Goal: Use online tool/utility: Utilize a website feature to perform a specific function

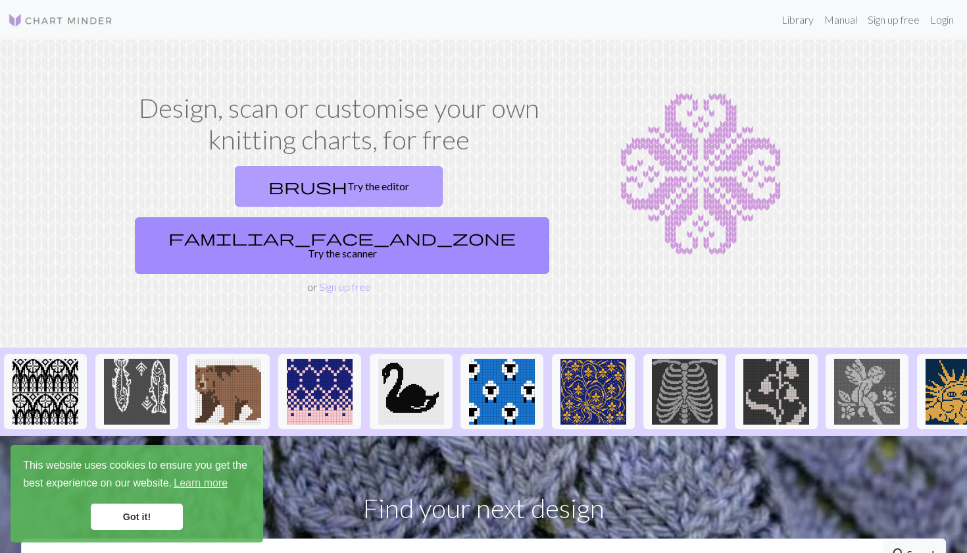
click at [255, 182] on link "brush Try the editor" at bounding box center [339, 186] width 208 height 41
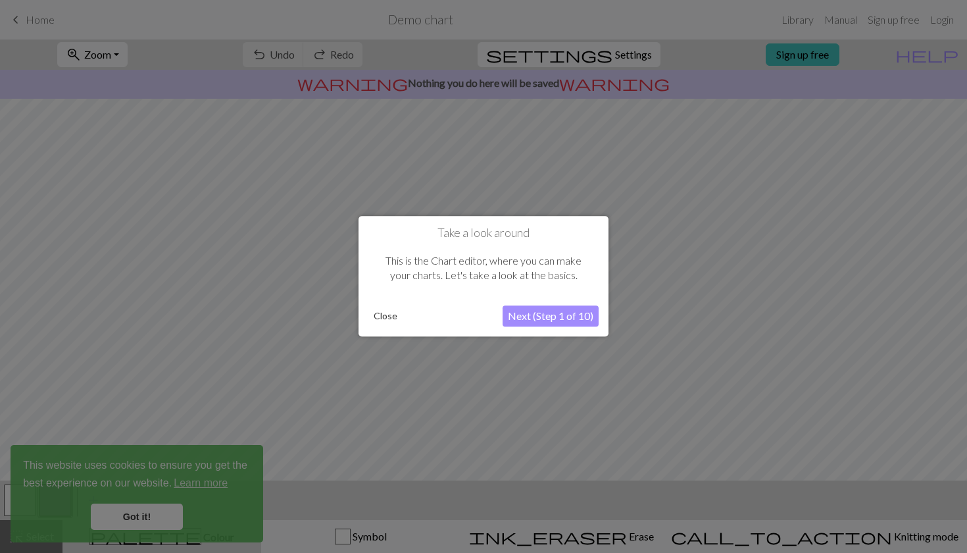
click at [136, 521] on div at bounding box center [483, 276] width 967 height 553
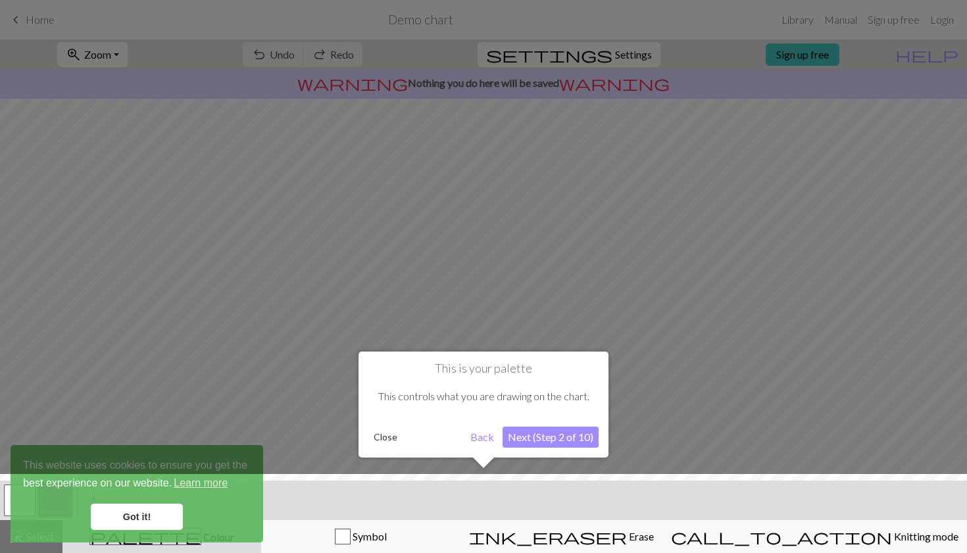
click at [145, 514] on div at bounding box center [483, 517] width 980 height 86
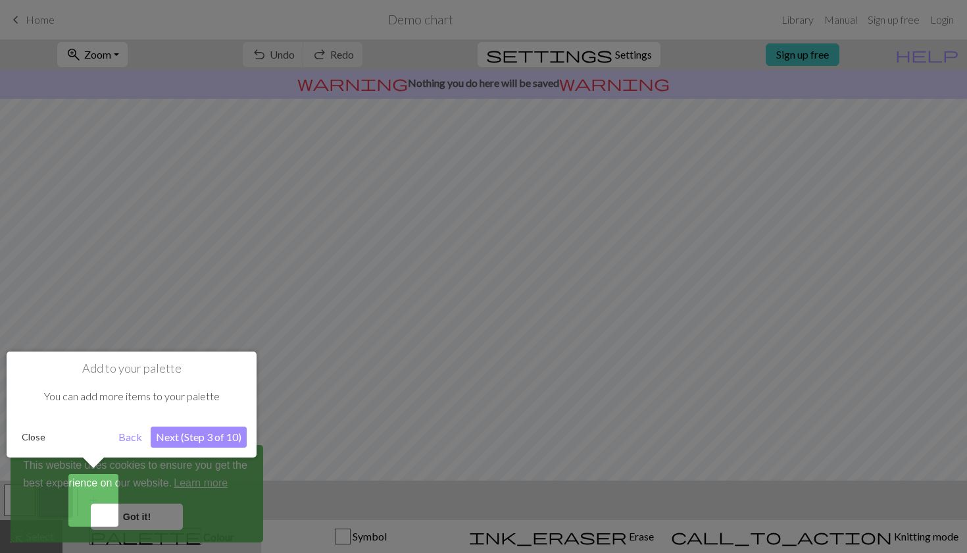
click at [145, 514] on div at bounding box center [483, 276] width 967 height 553
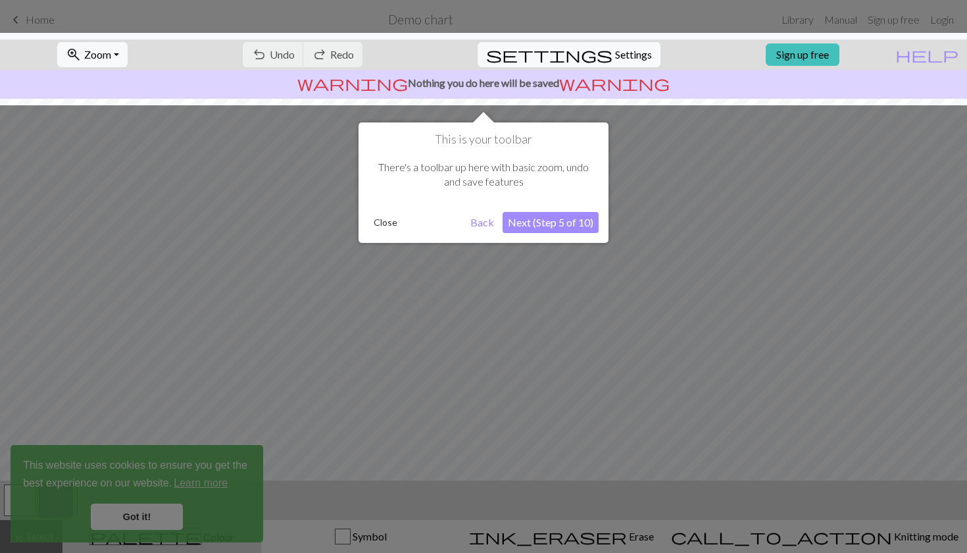
click at [145, 514] on div at bounding box center [483, 276] width 967 height 553
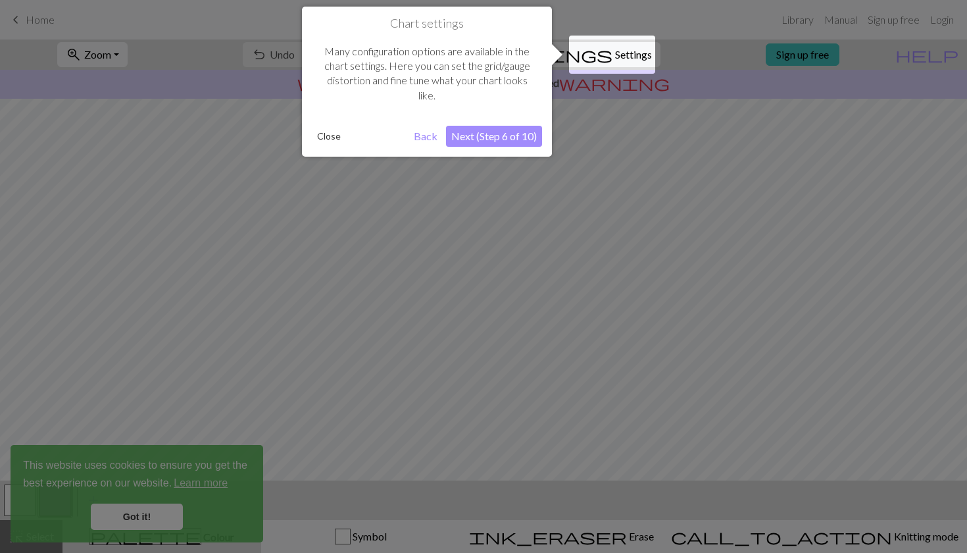
click at [145, 514] on div at bounding box center [483, 276] width 967 height 553
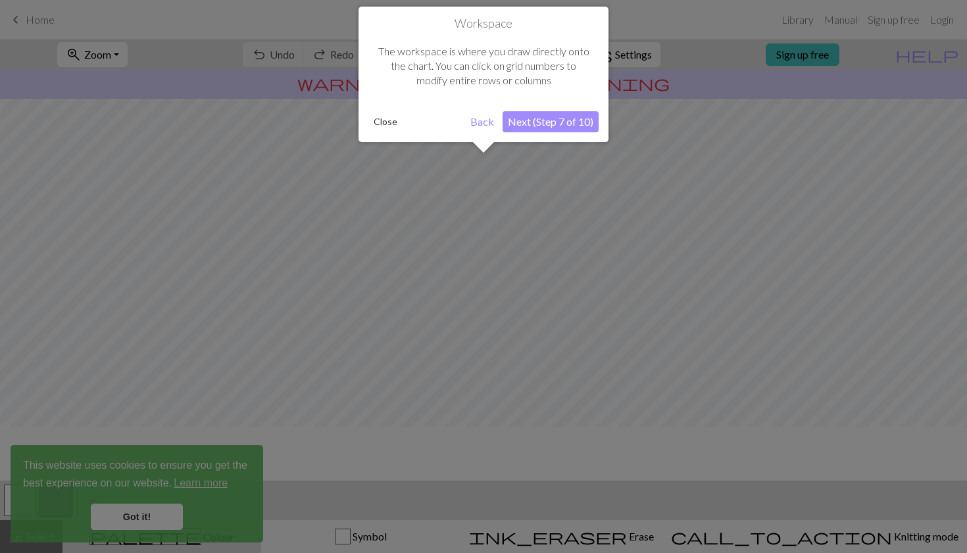
scroll to position [79, 0]
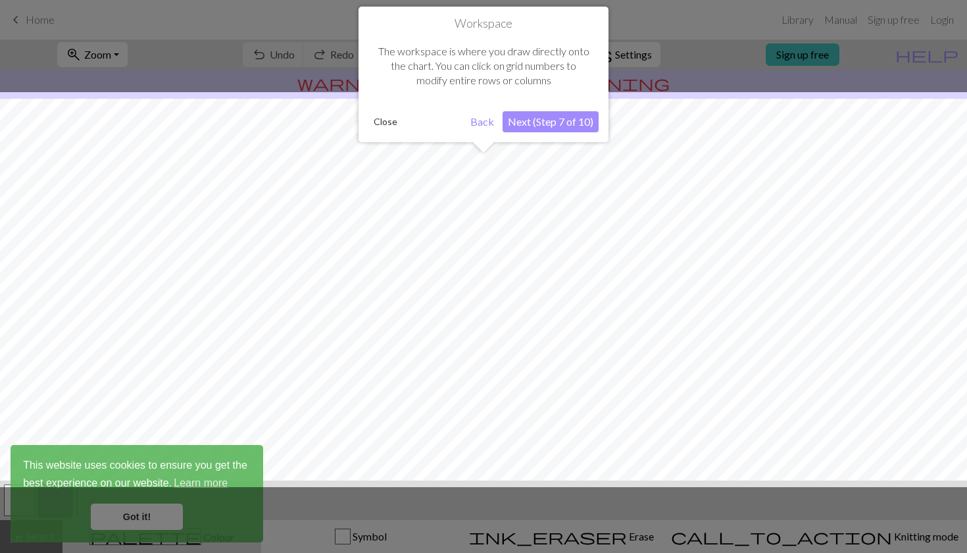
click at [145, 514] on div at bounding box center [483, 276] width 967 height 553
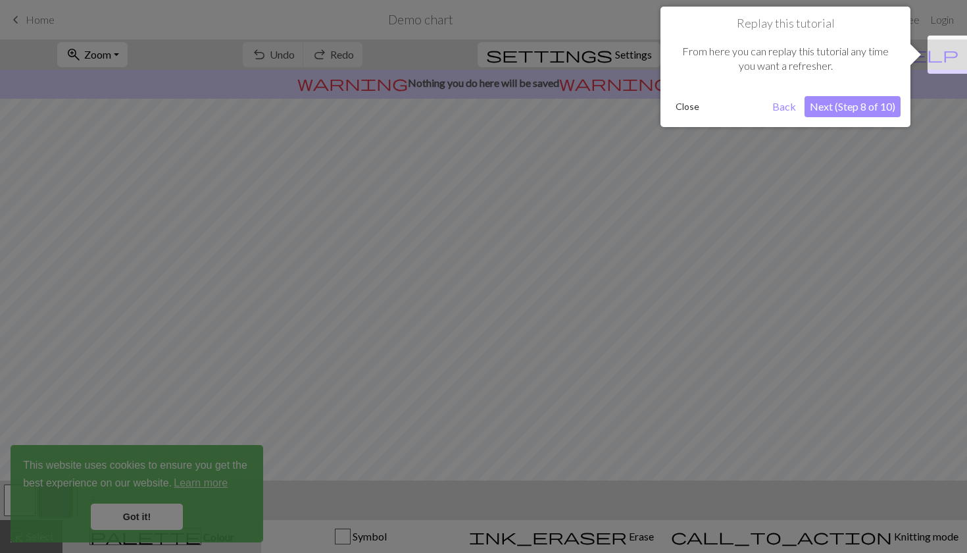
click at [145, 514] on div at bounding box center [483, 276] width 967 height 553
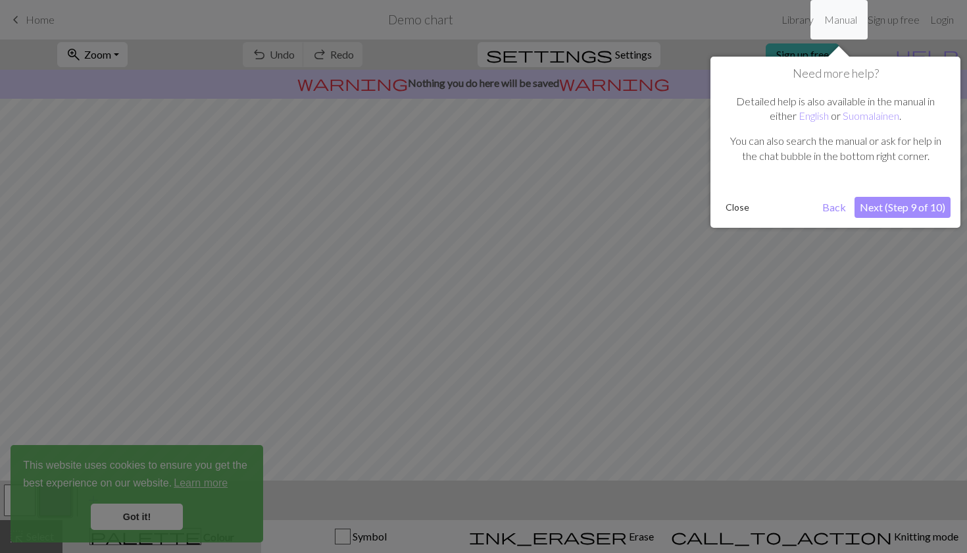
click at [145, 514] on div at bounding box center [483, 276] width 967 height 553
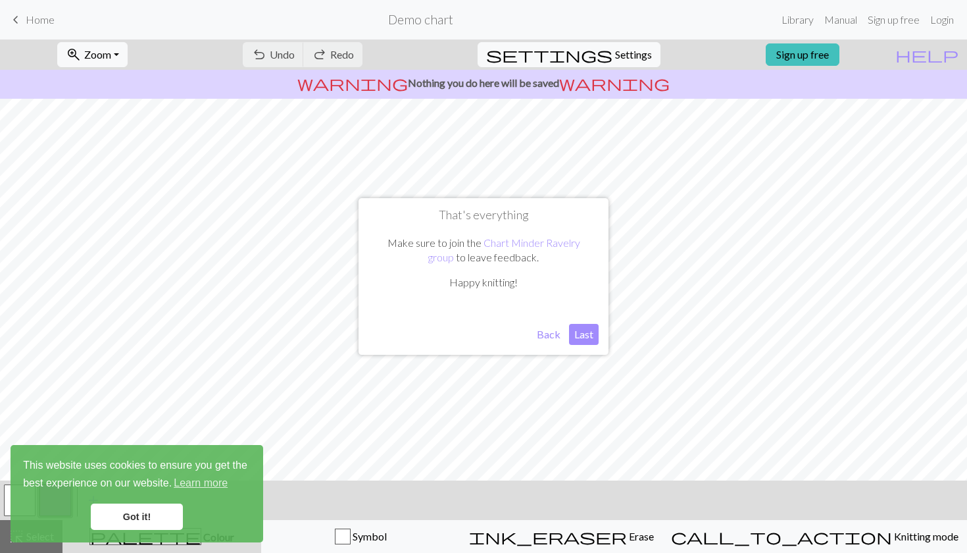
click at [145, 514] on link "Got it!" at bounding box center [137, 516] width 92 height 26
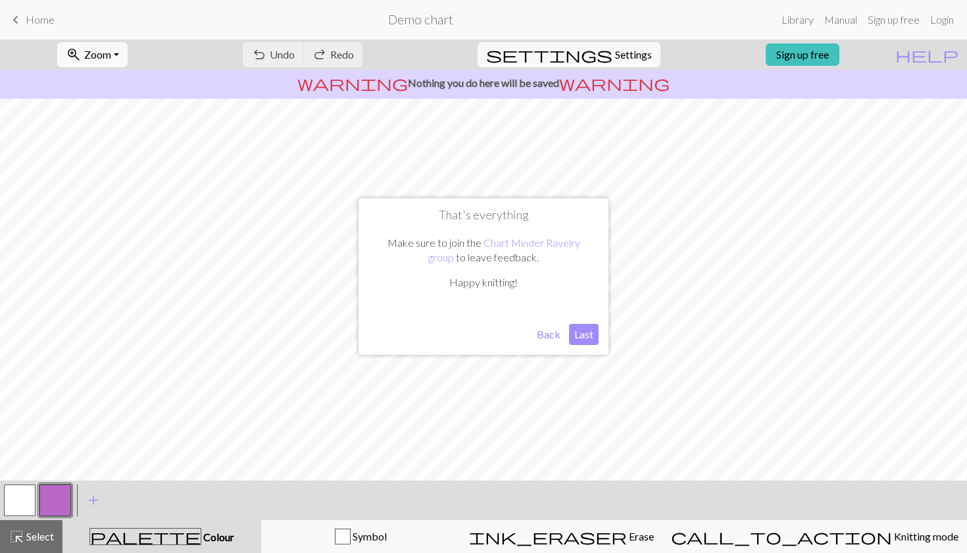
click at [579, 334] on button "Last" at bounding box center [584, 334] width 30 height 21
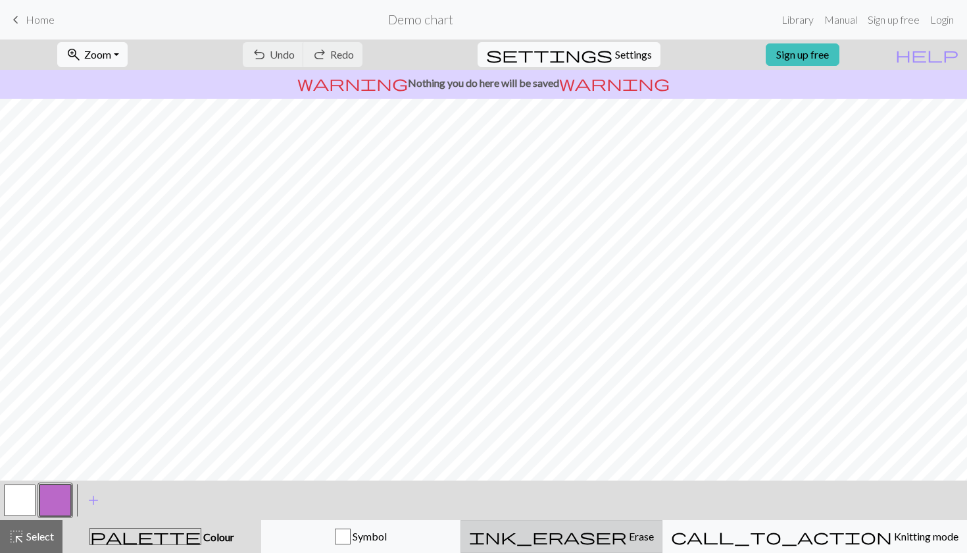
click at [621, 530] on span "ink_eraser" at bounding box center [548, 536] width 158 height 18
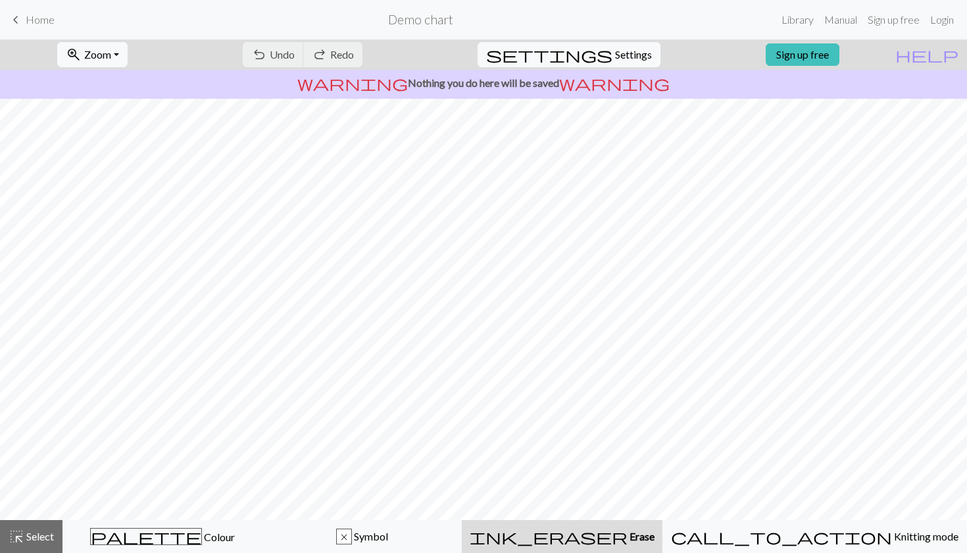
click at [628, 536] on span "Erase" at bounding box center [641, 536] width 27 height 12
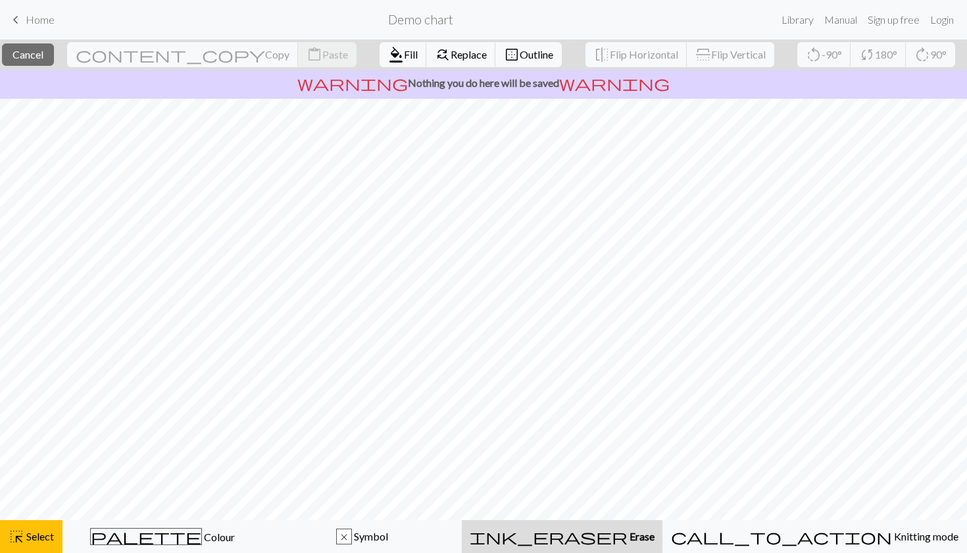
click at [586, 537] on div "ink_eraser Erase Erase" at bounding box center [562, 536] width 185 height 16
click at [609, 532] on span "ink_eraser" at bounding box center [549, 536] width 158 height 18
click at [582, 534] on div "ink_eraser Erase Erase" at bounding box center [562, 536] width 185 height 16
click at [45, 531] on span "Select" at bounding box center [39, 536] width 30 height 12
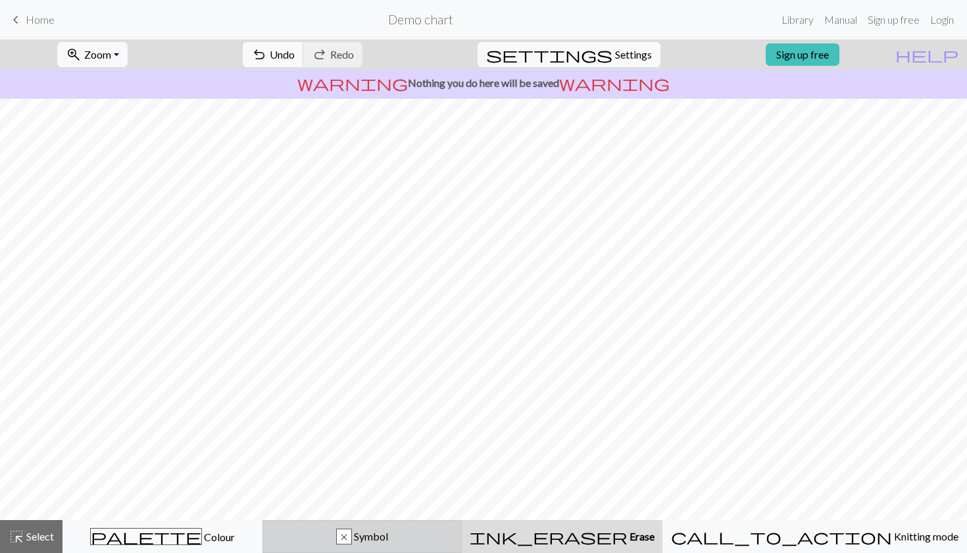
scroll to position [0, 0]
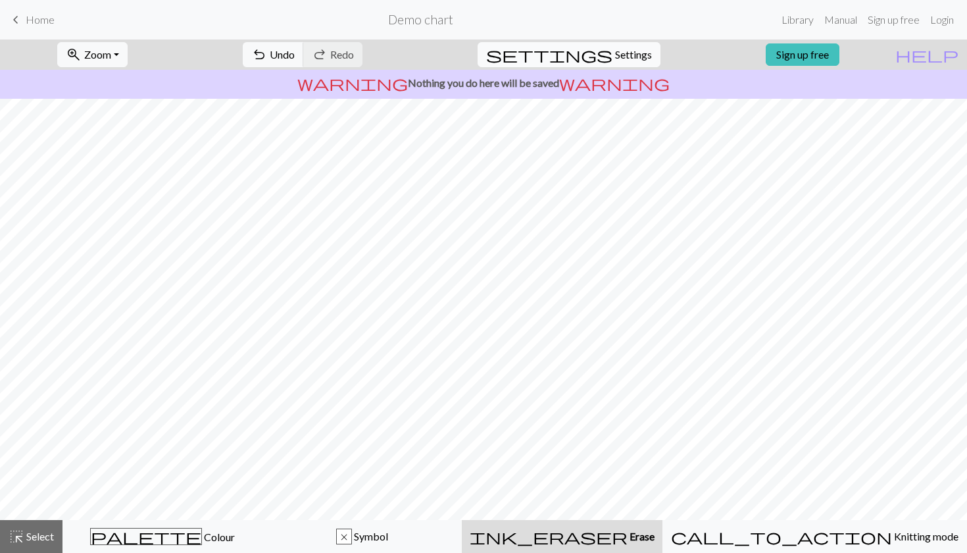
click at [628, 57] on span "Settings" at bounding box center [633, 55] width 37 height 16
select select "aran"
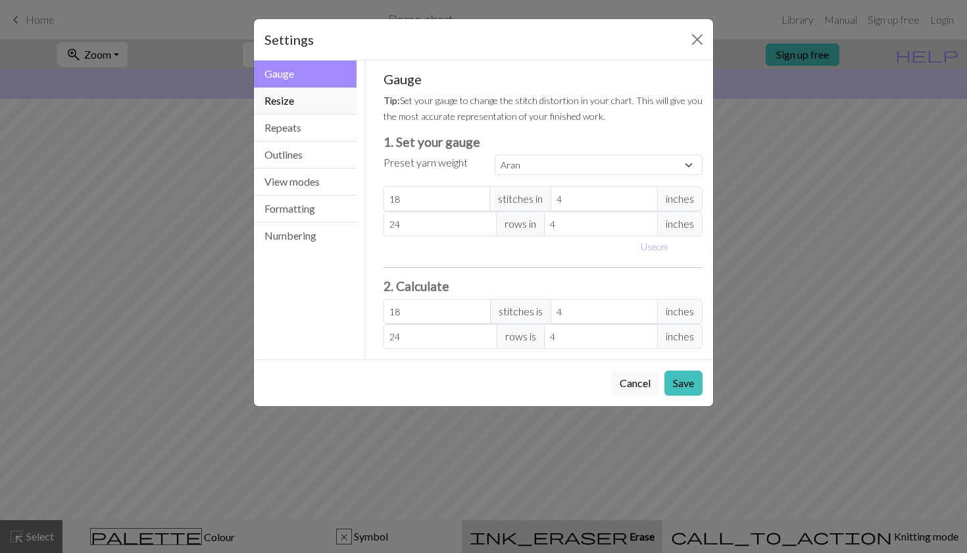
click at [297, 99] on button "Resize" at bounding box center [305, 100] width 103 height 27
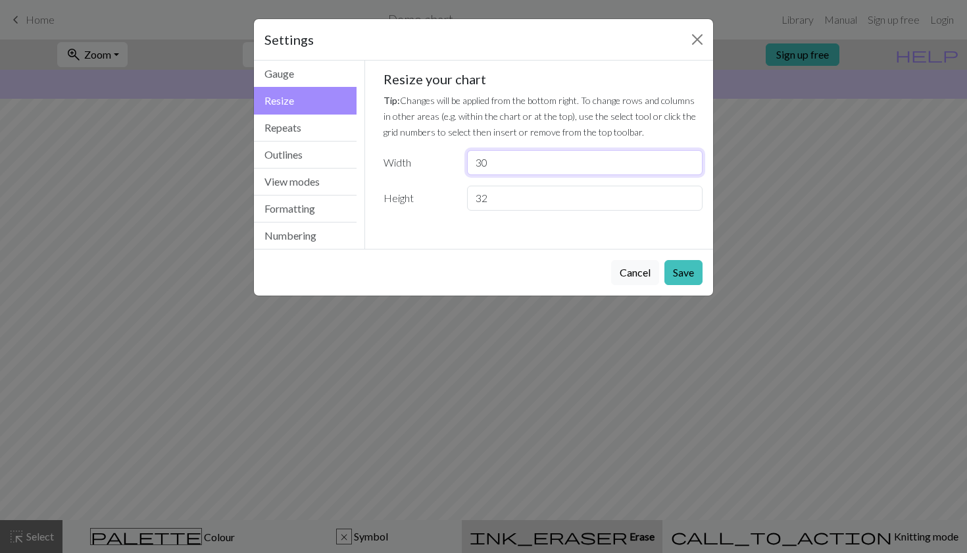
click at [562, 160] on input "30" at bounding box center [585, 162] width 236 height 25
type input "28"
click at [514, 203] on input "32" at bounding box center [585, 198] width 236 height 25
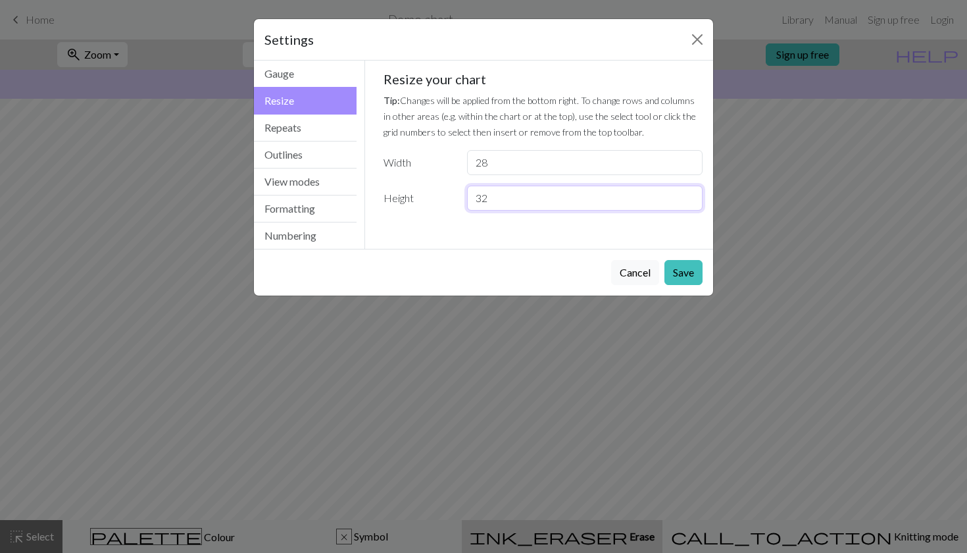
click at [514, 203] on input "32" at bounding box center [585, 198] width 236 height 25
type input "60"
click at [318, 131] on button "Repeats" at bounding box center [305, 127] width 103 height 27
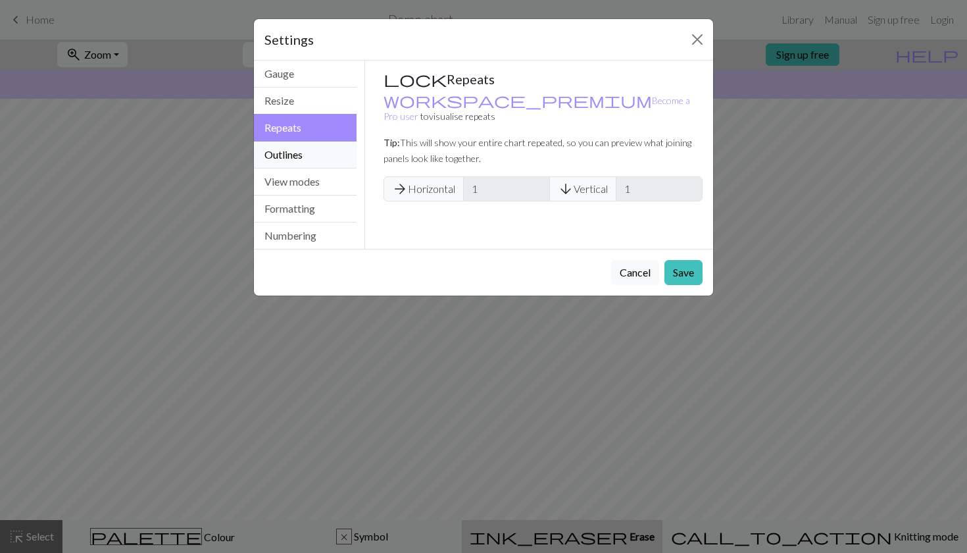
click at [305, 159] on button "Outlines" at bounding box center [305, 154] width 103 height 27
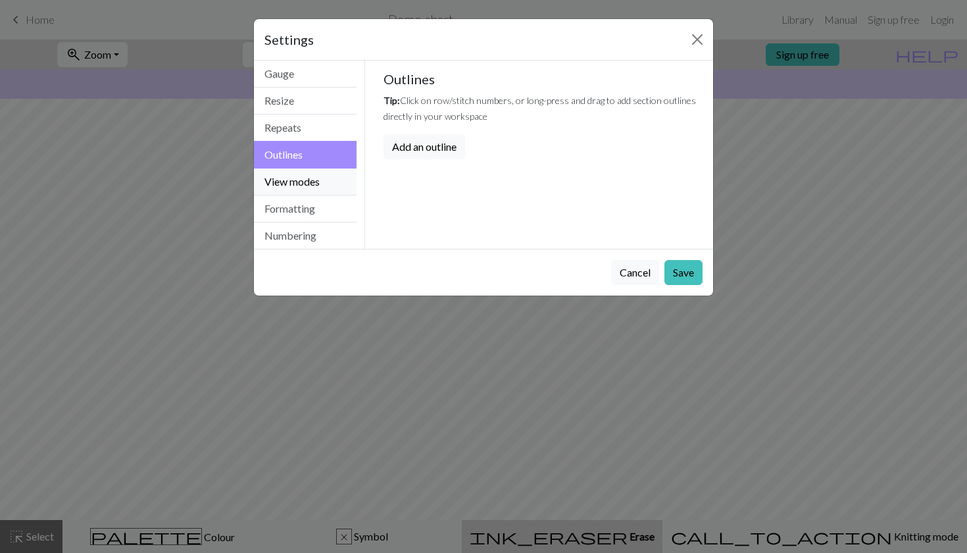
click at [305, 172] on button "View modes" at bounding box center [305, 181] width 103 height 27
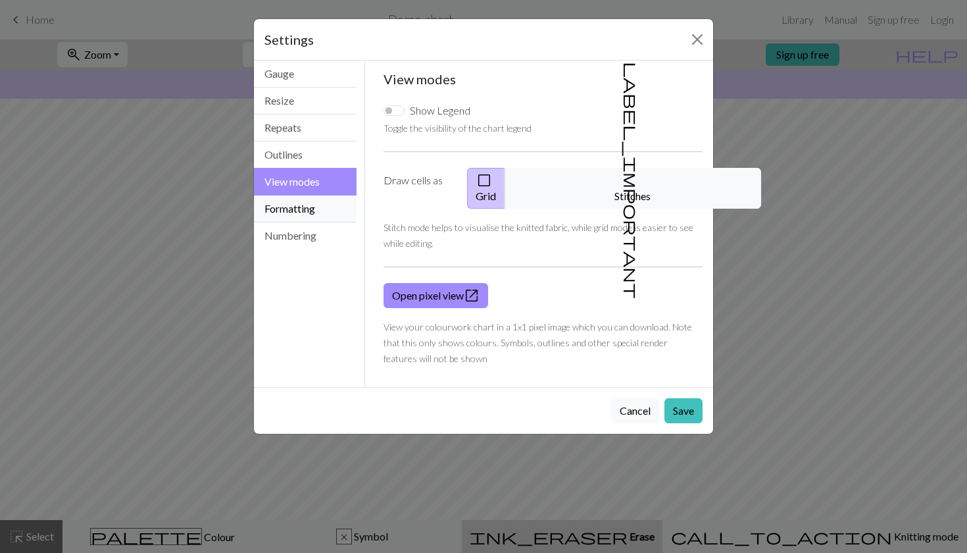
click at [307, 207] on button "Formatting" at bounding box center [305, 208] width 103 height 27
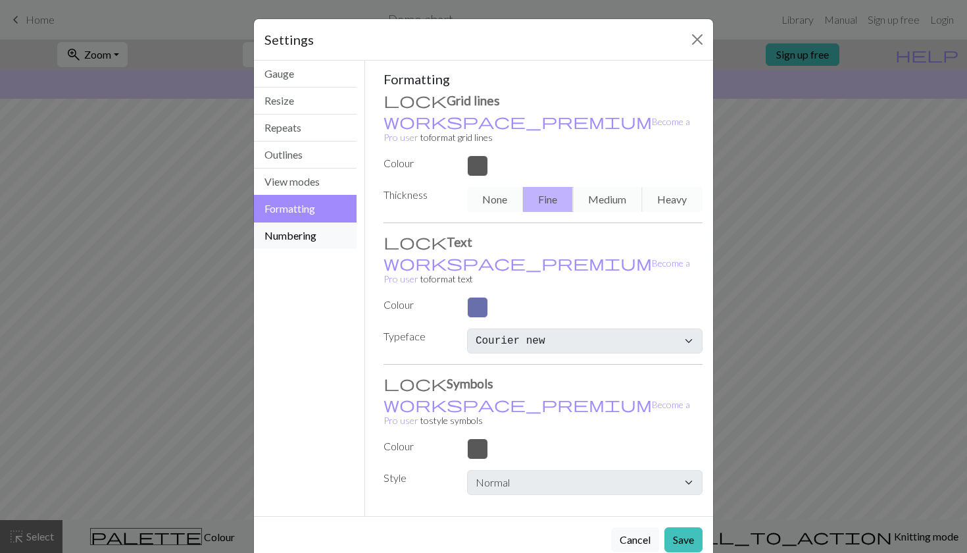
click at [311, 228] on button "Numbering" at bounding box center [305, 235] width 103 height 26
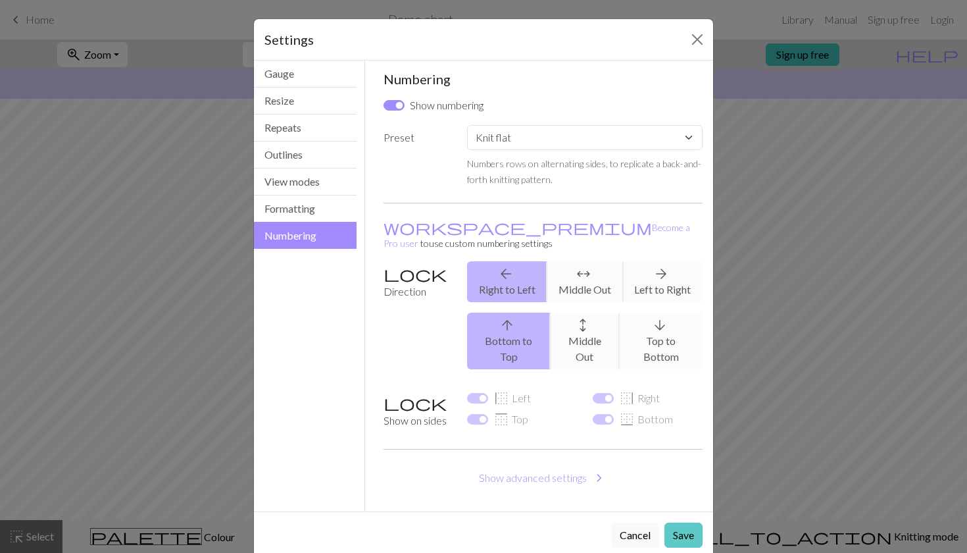
click at [680, 522] on button "Save" at bounding box center [683, 534] width 38 height 25
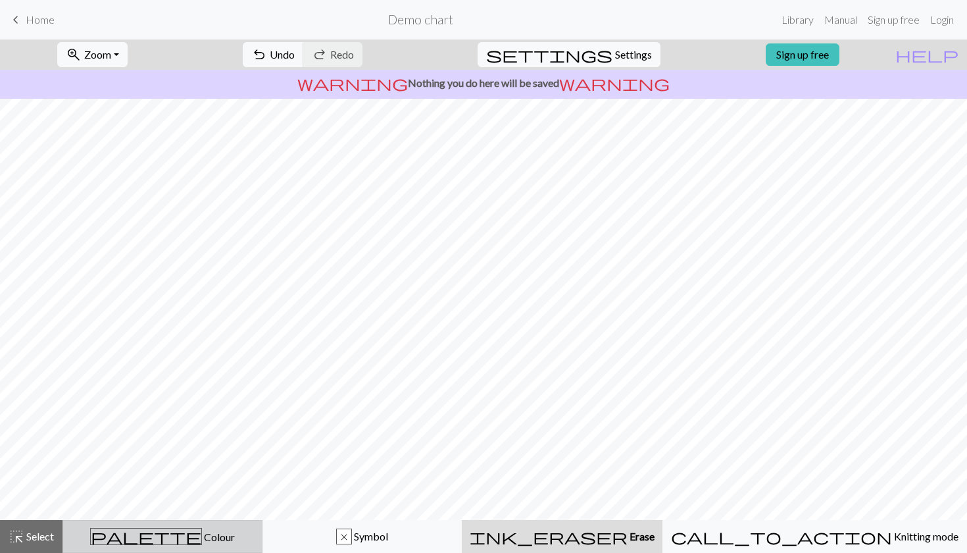
click at [247, 532] on div "palette Colour Colour" at bounding box center [162, 536] width 183 height 17
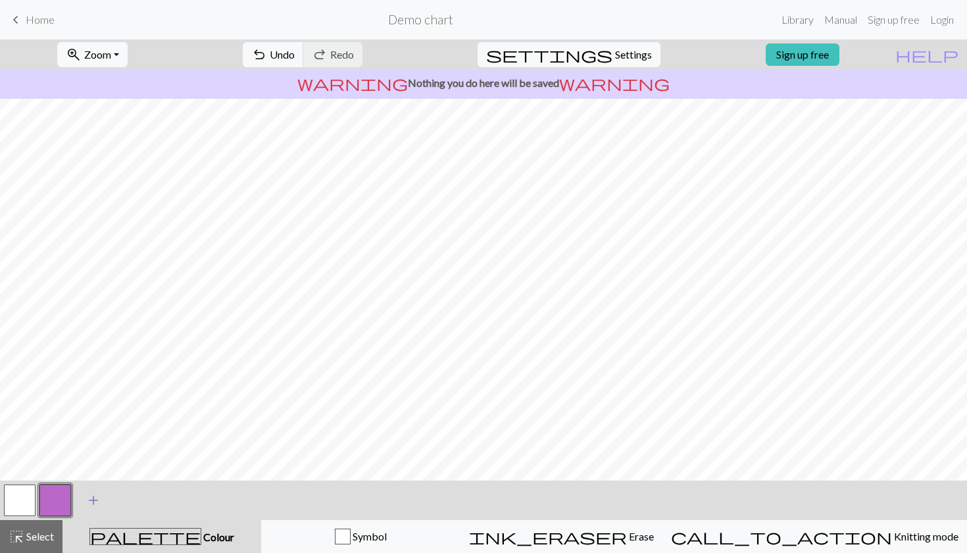
click at [95, 494] on span "add" at bounding box center [94, 500] width 16 height 18
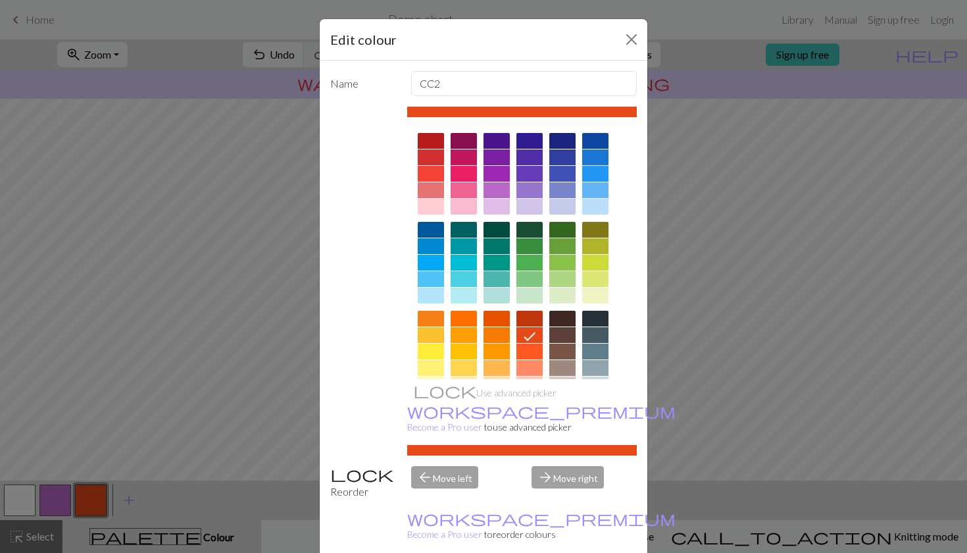
click at [461, 315] on div at bounding box center [464, 319] width 26 height 16
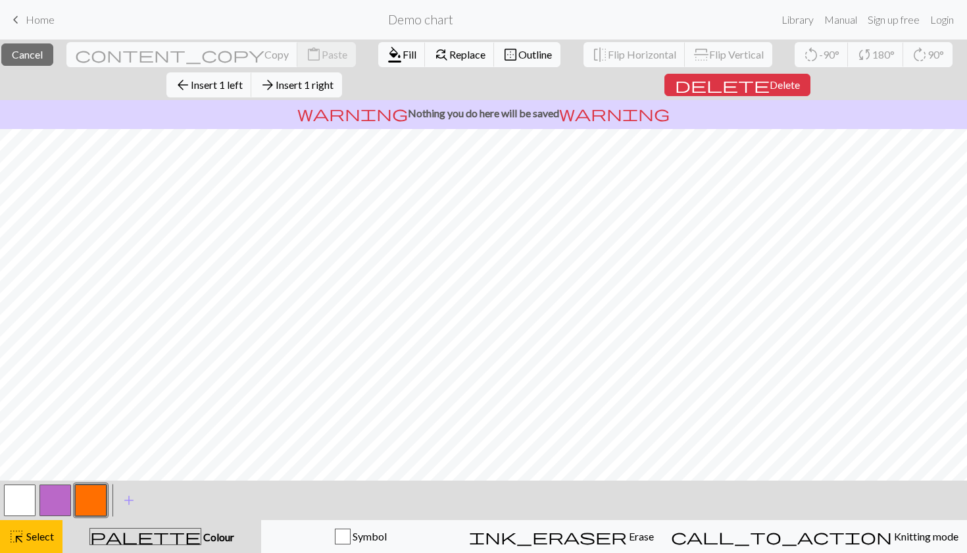
click at [89, 496] on button "button" at bounding box center [91, 500] width 32 height 32
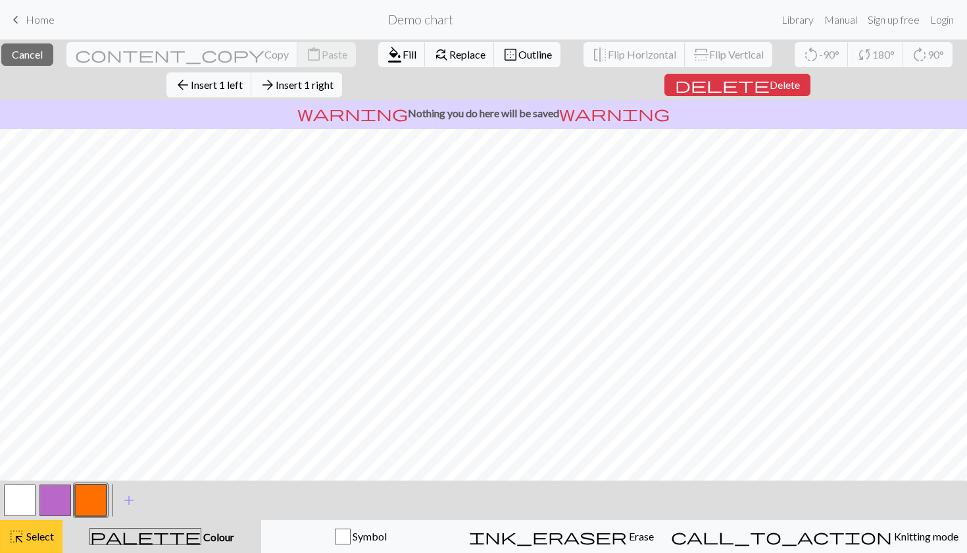
click at [34, 537] on span "Select" at bounding box center [39, 536] width 30 height 12
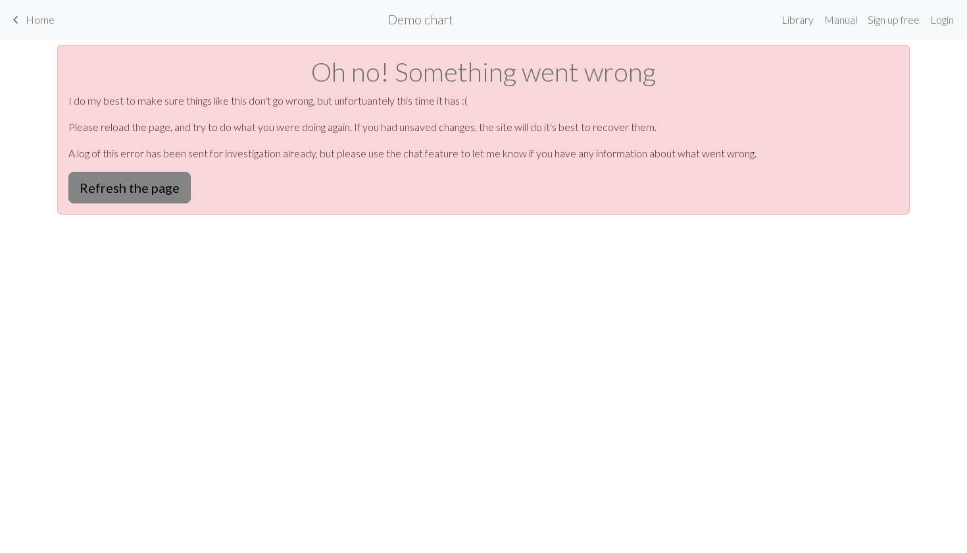
click at [169, 181] on button "Refresh the page" at bounding box center [129, 188] width 122 height 32
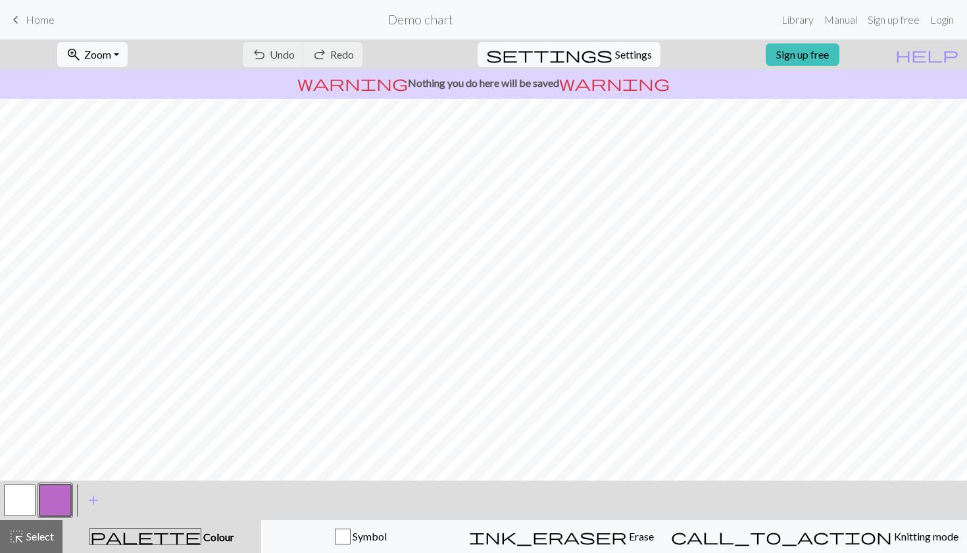
scroll to position [99, 0]
click at [841, 17] on link "Manual" at bounding box center [840, 20] width 43 height 26
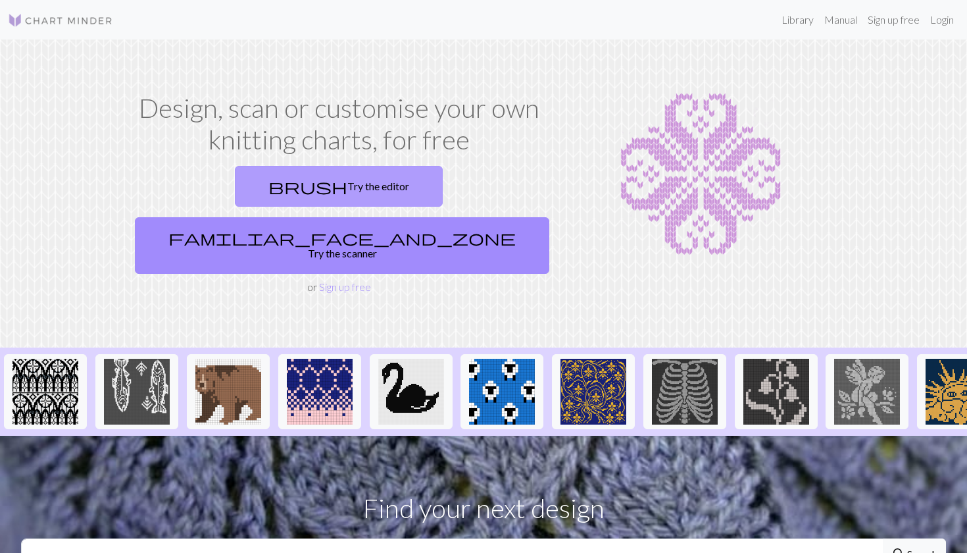
click at [235, 175] on link "brush Try the editor" at bounding box center [339, 186] width 208 height 41
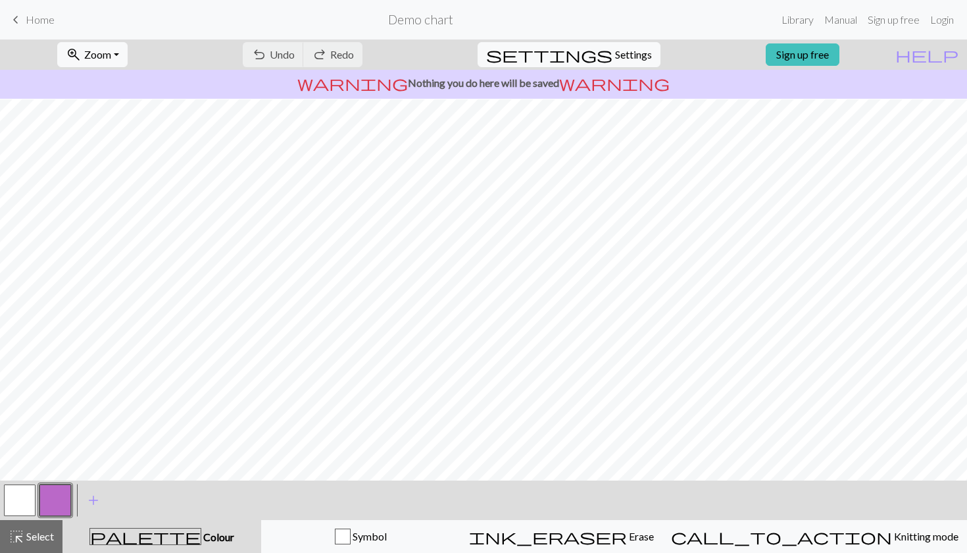
scroll to position [99, 0]
click at [636, 49] on span "Settings" at bounding box center [633, 55] width 37 height 16
select select "aran"
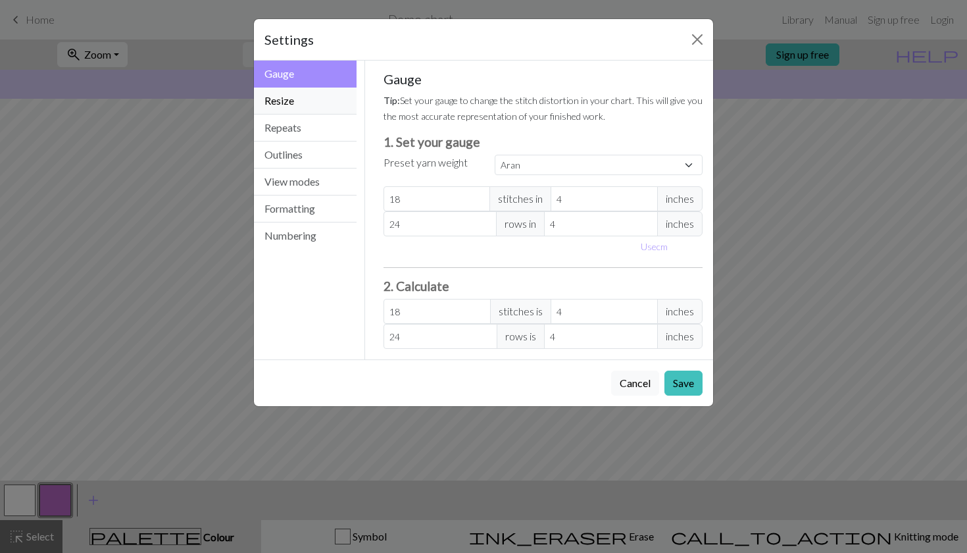
click at [293, 99] on button "Resize" at bounding box center [305, 100] width 103 height 27
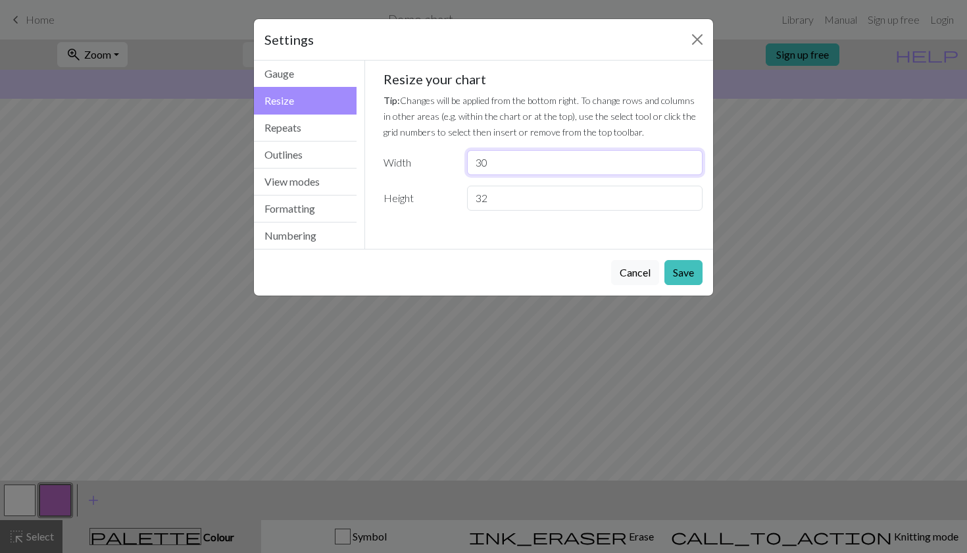
click at [512, 165] on input "30" at bounding box center [585, 162] width 236 height 25
type input "28"
click at [497, 203] on input "32" at bounding box center [585, 198] width 236 height 25
type input "3"
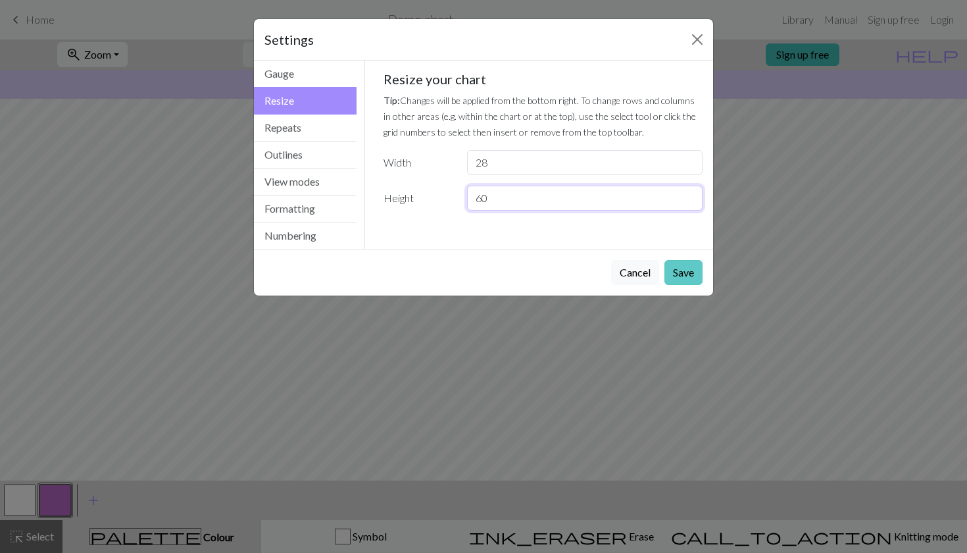
type input "60"
click at [674, 273] on button "Save" at bounding box center [683, 272] width 38 height 25
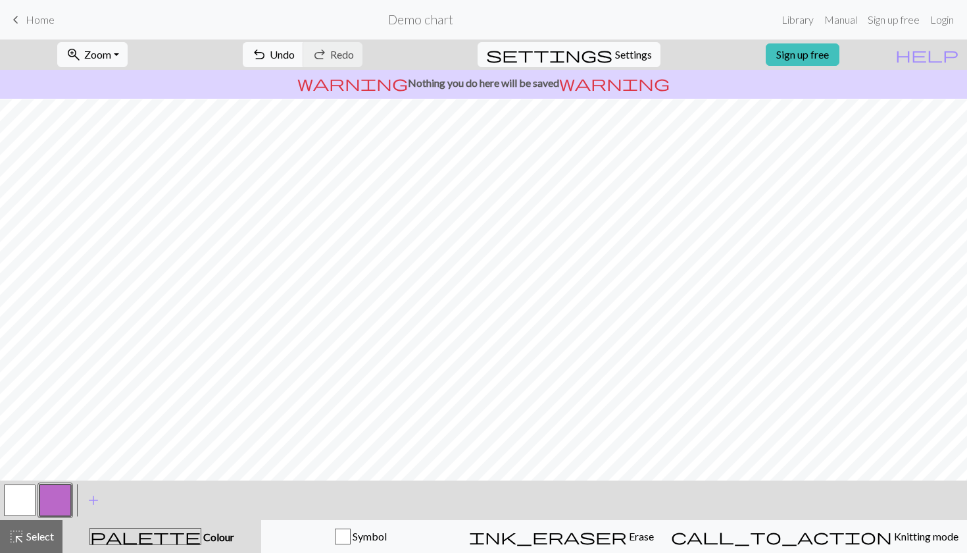
scroll to position [467, 0]
click at [93, 501] on span "add" at bounding box center [94, 500] width 16 height 18
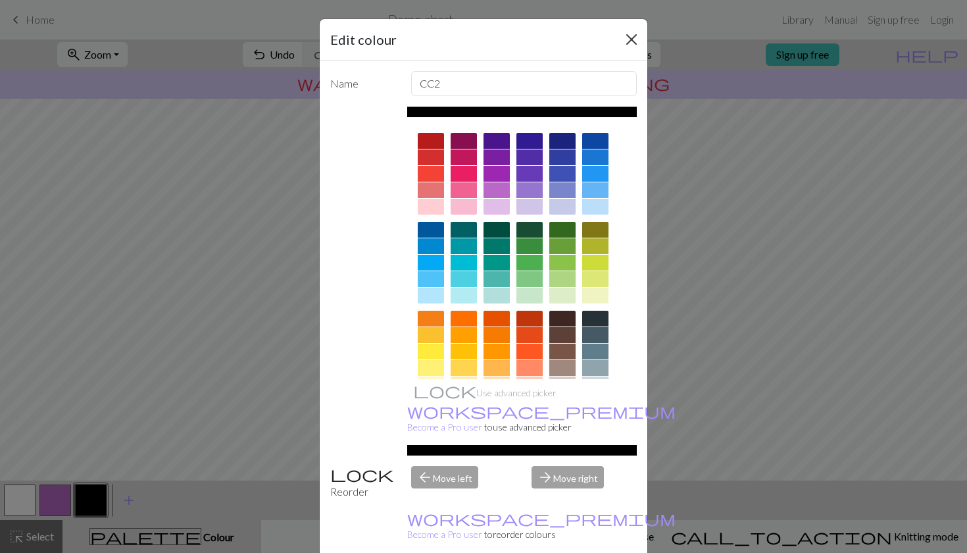
click at [637, 32] on button "Close" at bounding box center [631, 39] width 21 height 21
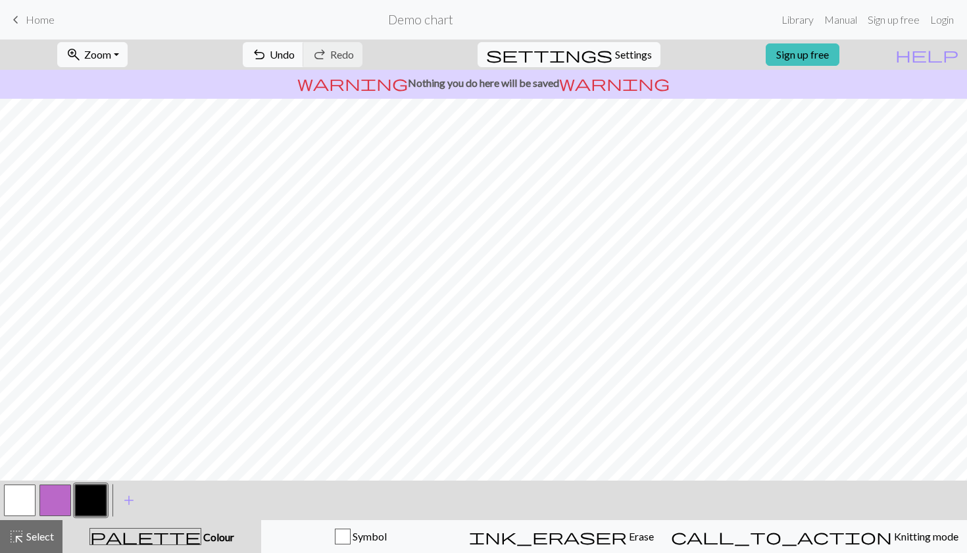
click at [56, 495] on button "button" at bounding box center [55, 500] width 32 height 32
click at [88, 497] on button "button" at bounding box center [91, 500] width 32 height 32
click at [130, 493] on span "add" at bounding box center [129, 500] width 16 height 18
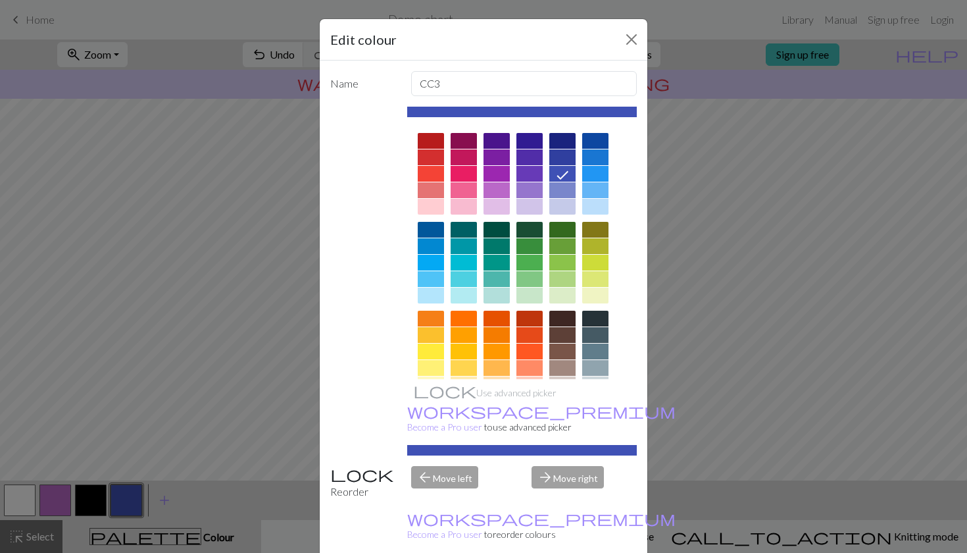
click at [530, 348] on div at bounding box center [529, 351] width 26 height 16
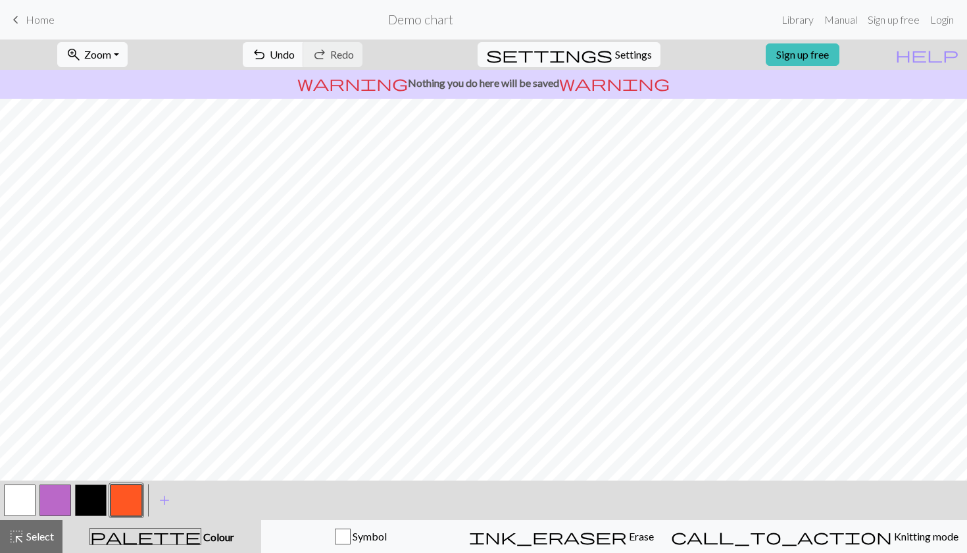
scroll to position [0, 0]
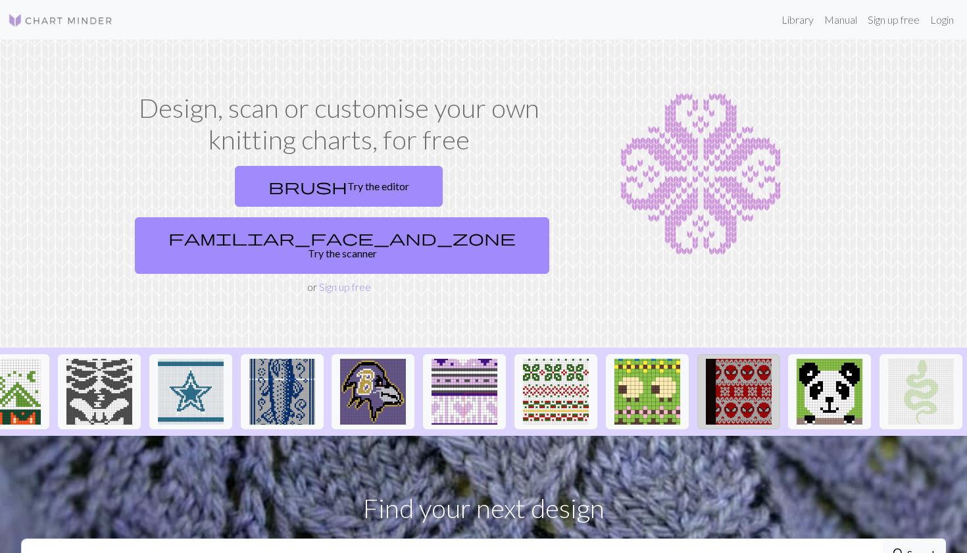
scroll to position [0, 1316]
click at [933, 359] on img at bounding box center [921, 392] width 66 height 66
